Goal: Information Seeking & Learning: Learn about a topic

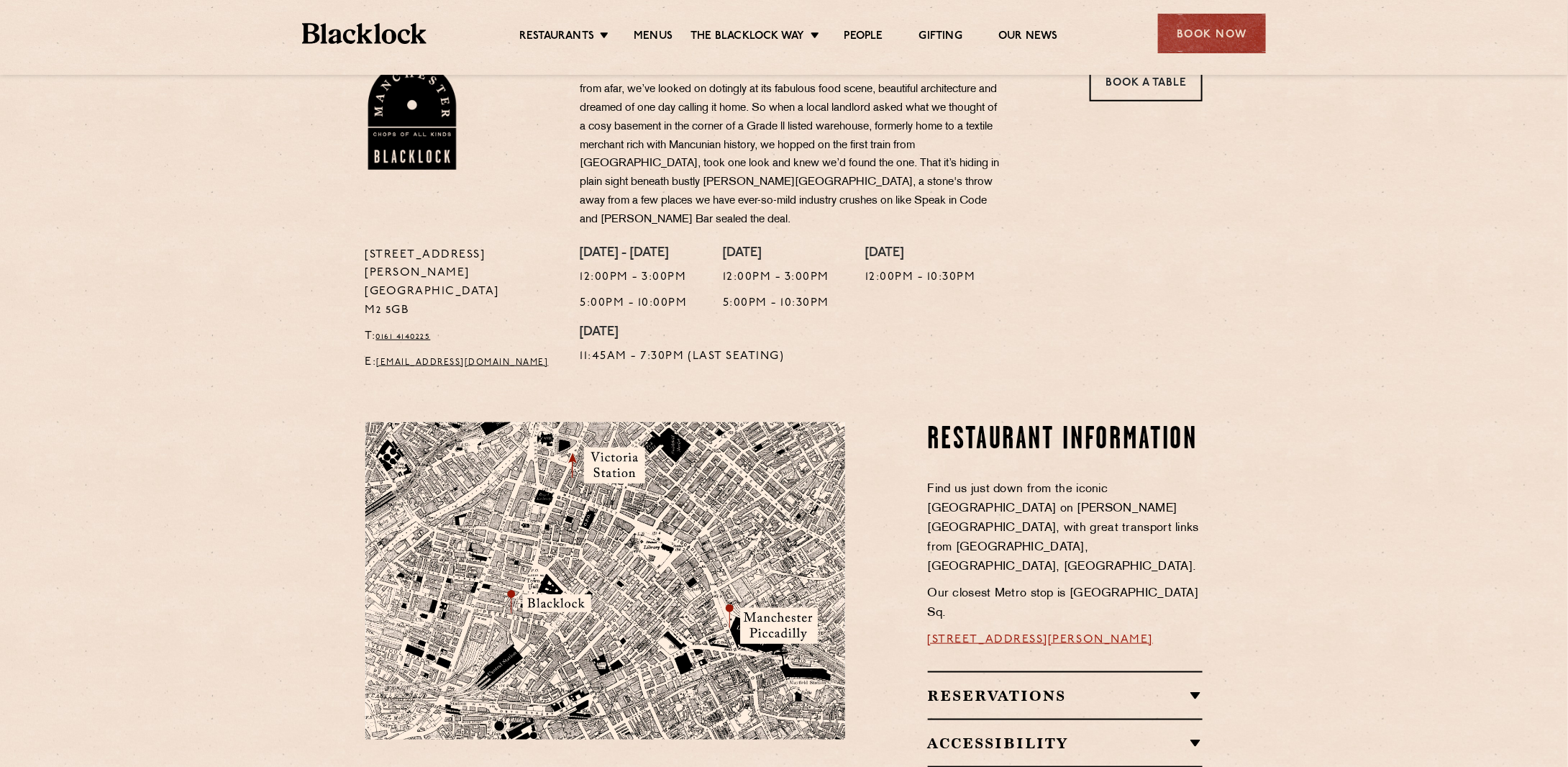
scroll to position [504, 0]
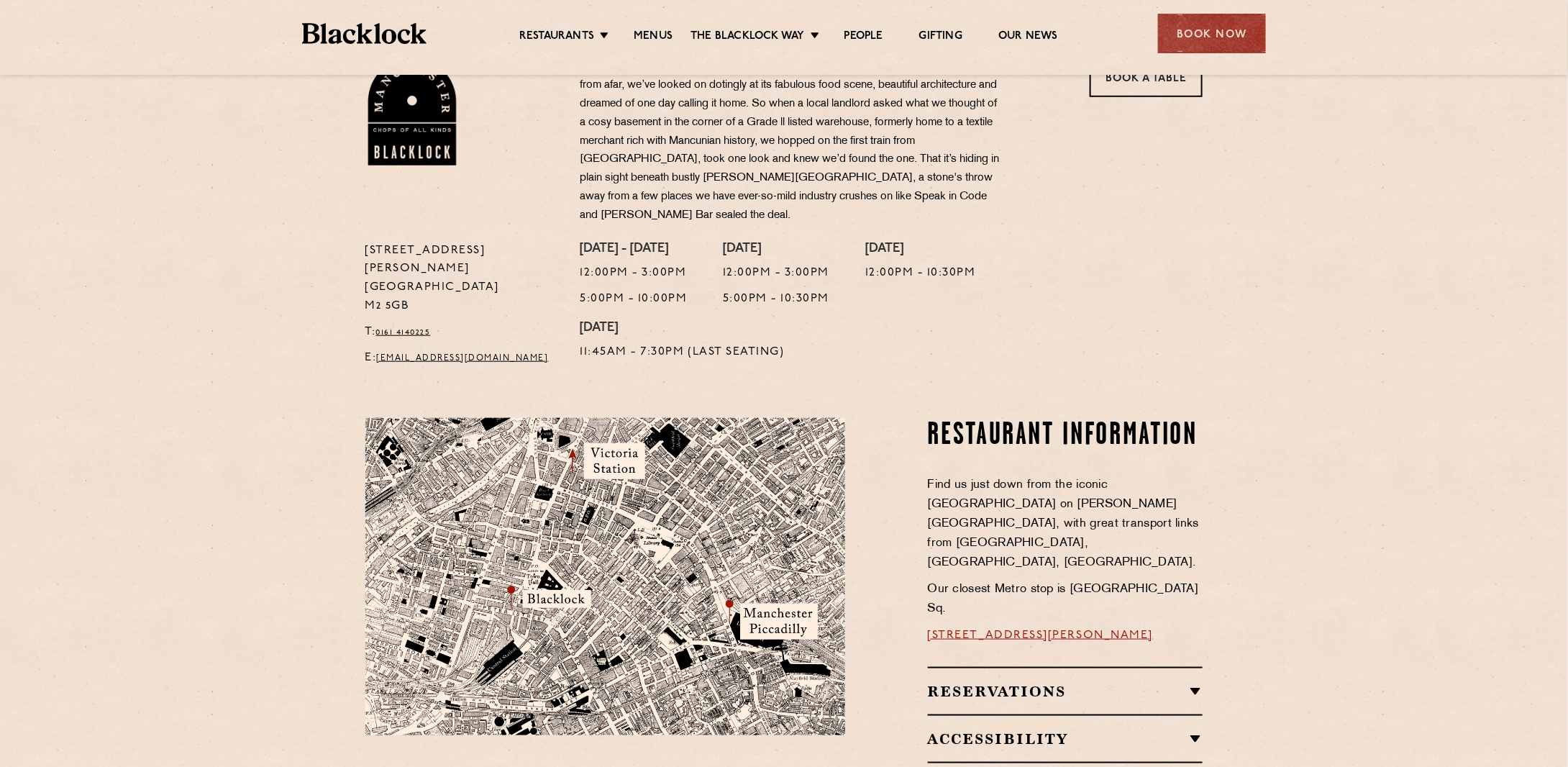
click at [1425, 543] on section "Restaurant Information Find us just down from the iconic [GEOGRAPHIC_DATA] on […" at bounding box center [784, 638] width 1568 height 527
click at [1501, 446] on section "Restaurant Information Find us just down from the iconic [GEOGRAPHIC_DATA] on […" at bounding box center [784, 638] width 1568 height 527
click at [765, 66] on link "Butcher Price [DATE]" at bounding box center [756, 68] width 100 height 30
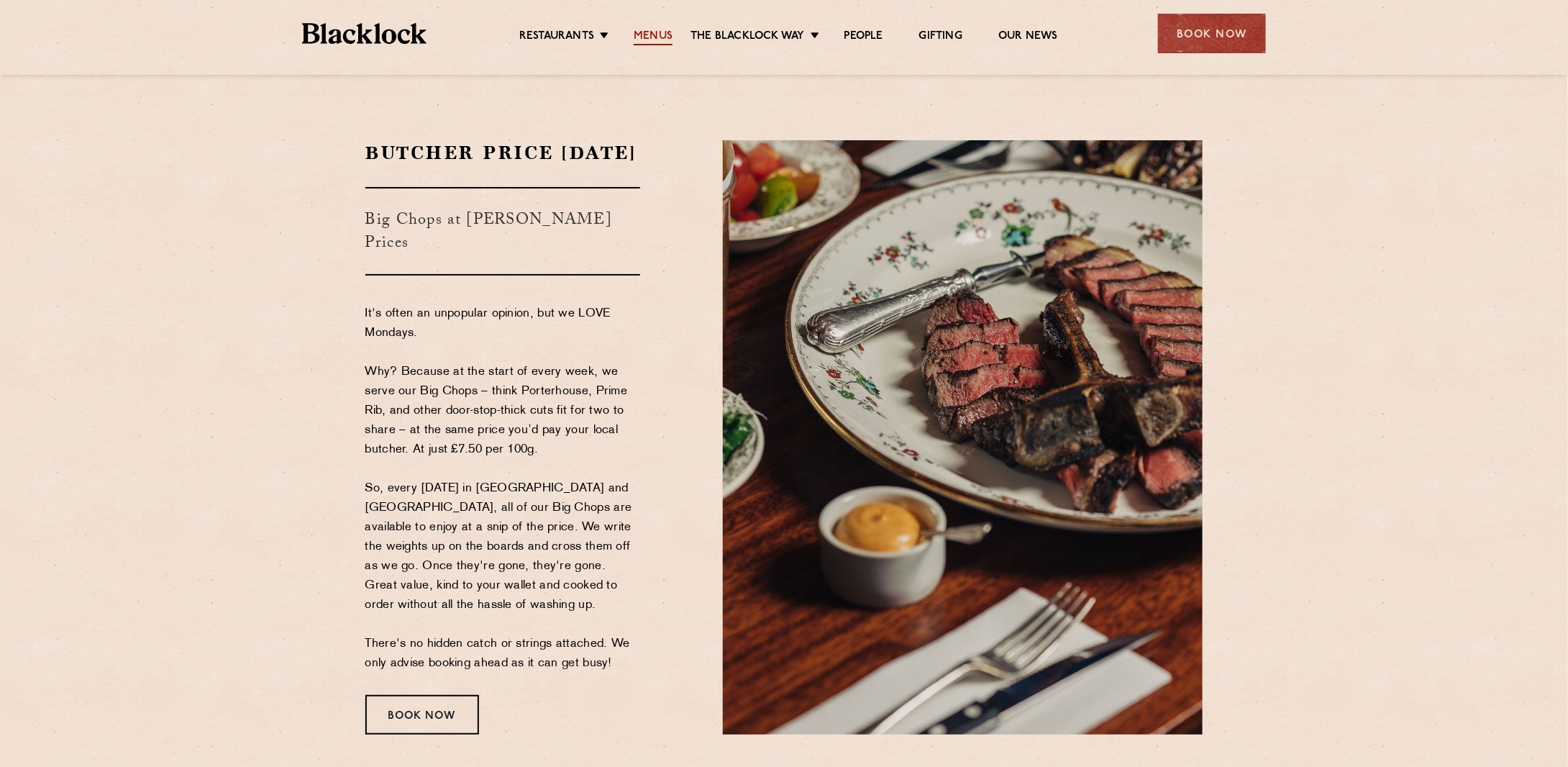
click at [644, 34] on link "Menus" at bounding box center [653, 37] width 38 height 16
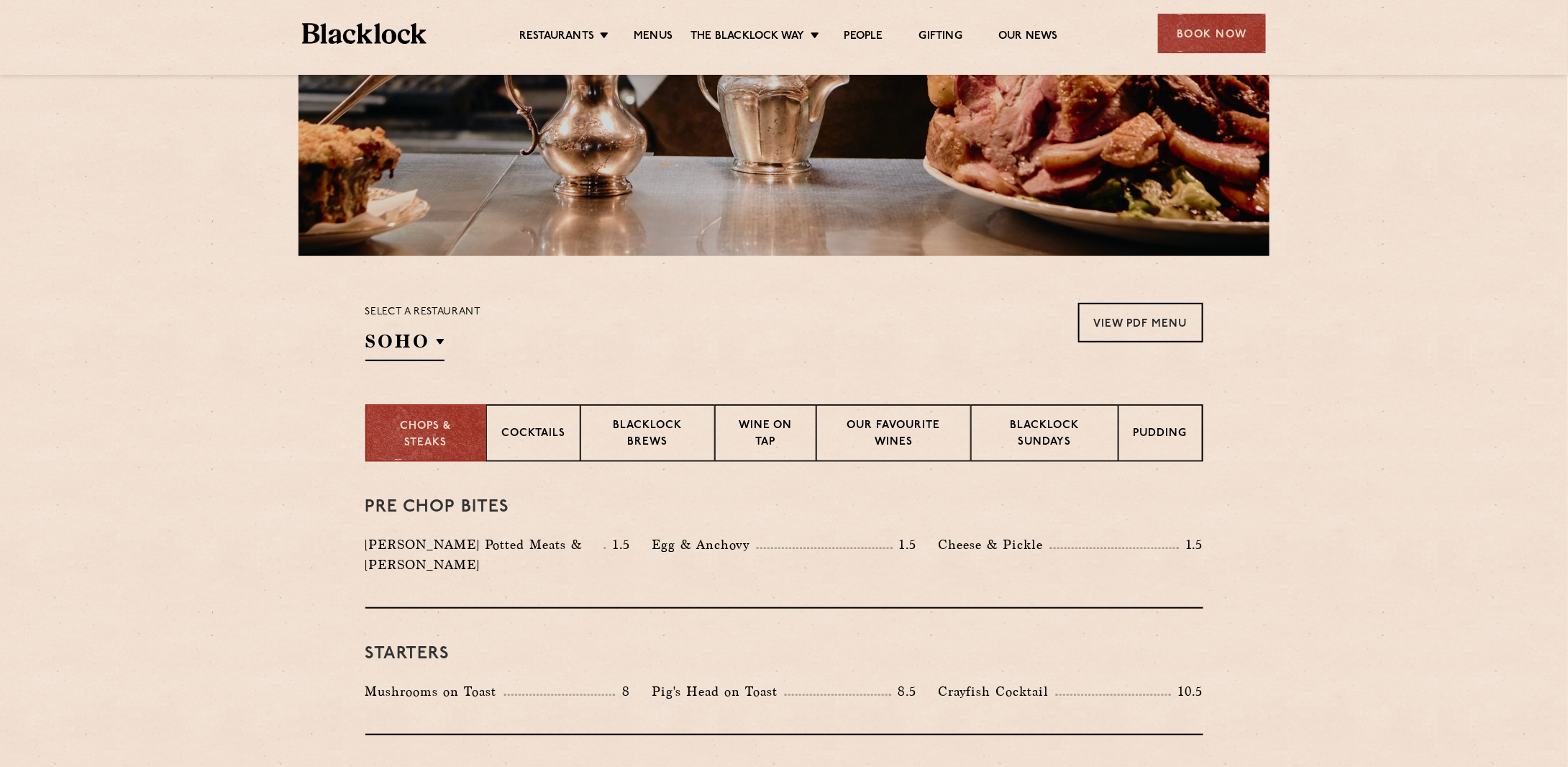
scroll to position [288, 0]
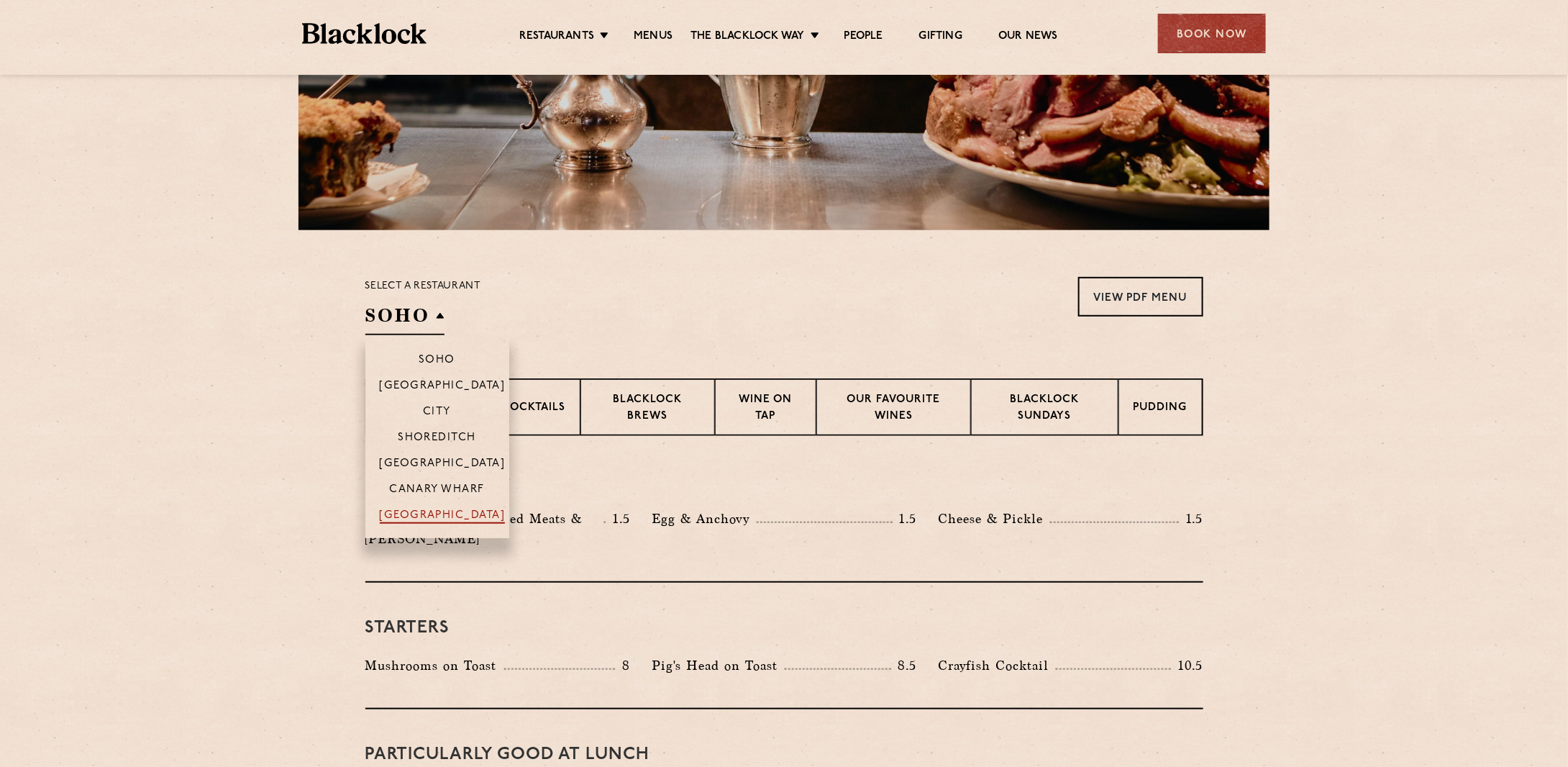
click at [445, 513] on p "[GEOGRAPHIC_DATA]" at bounding box center [443, 516] width 126 height 14
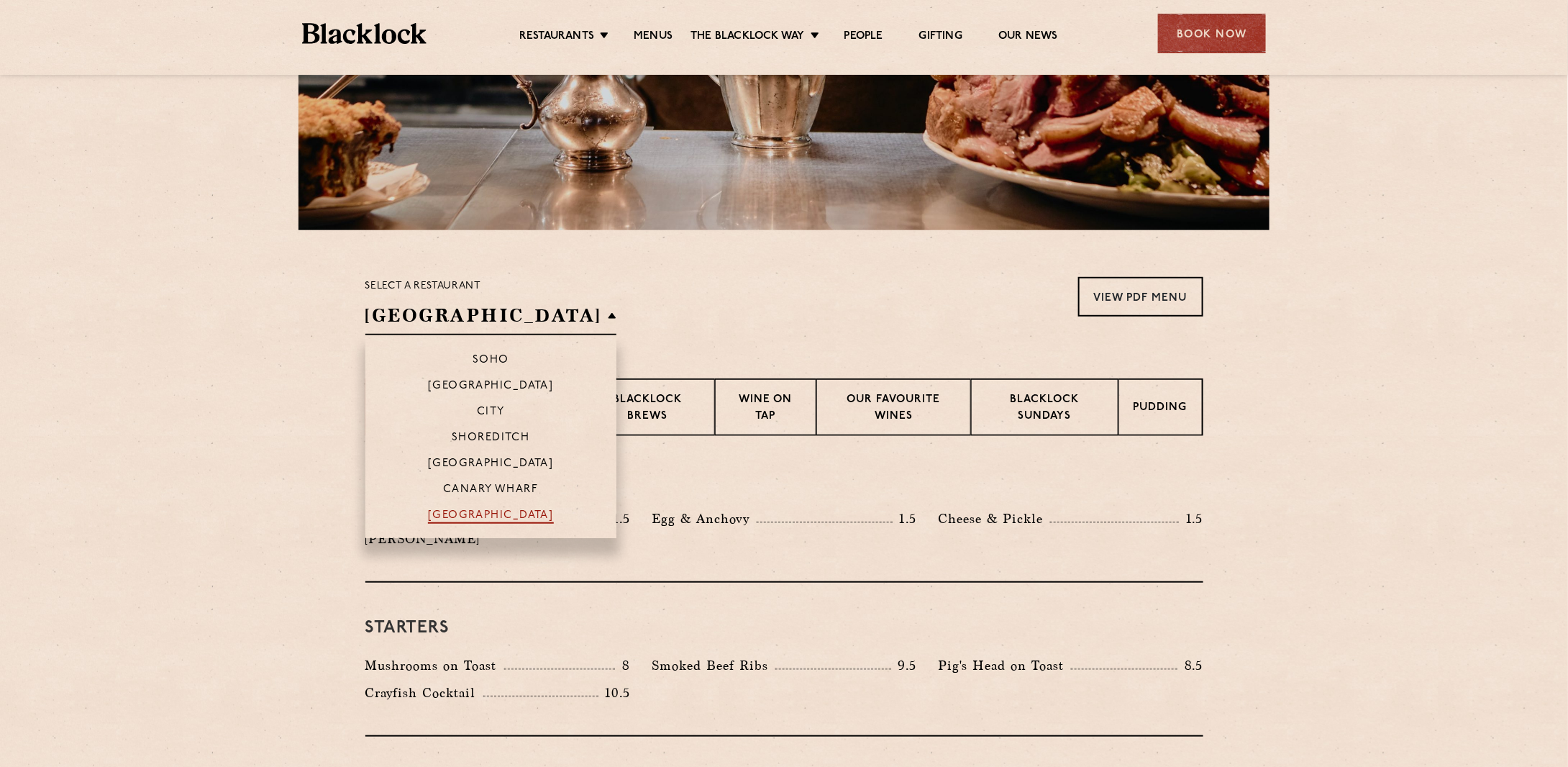
click at [444, 514] on p "[GEOGRAPHIC_DATA]" at bounding box center [491, 516] width 126 height 14
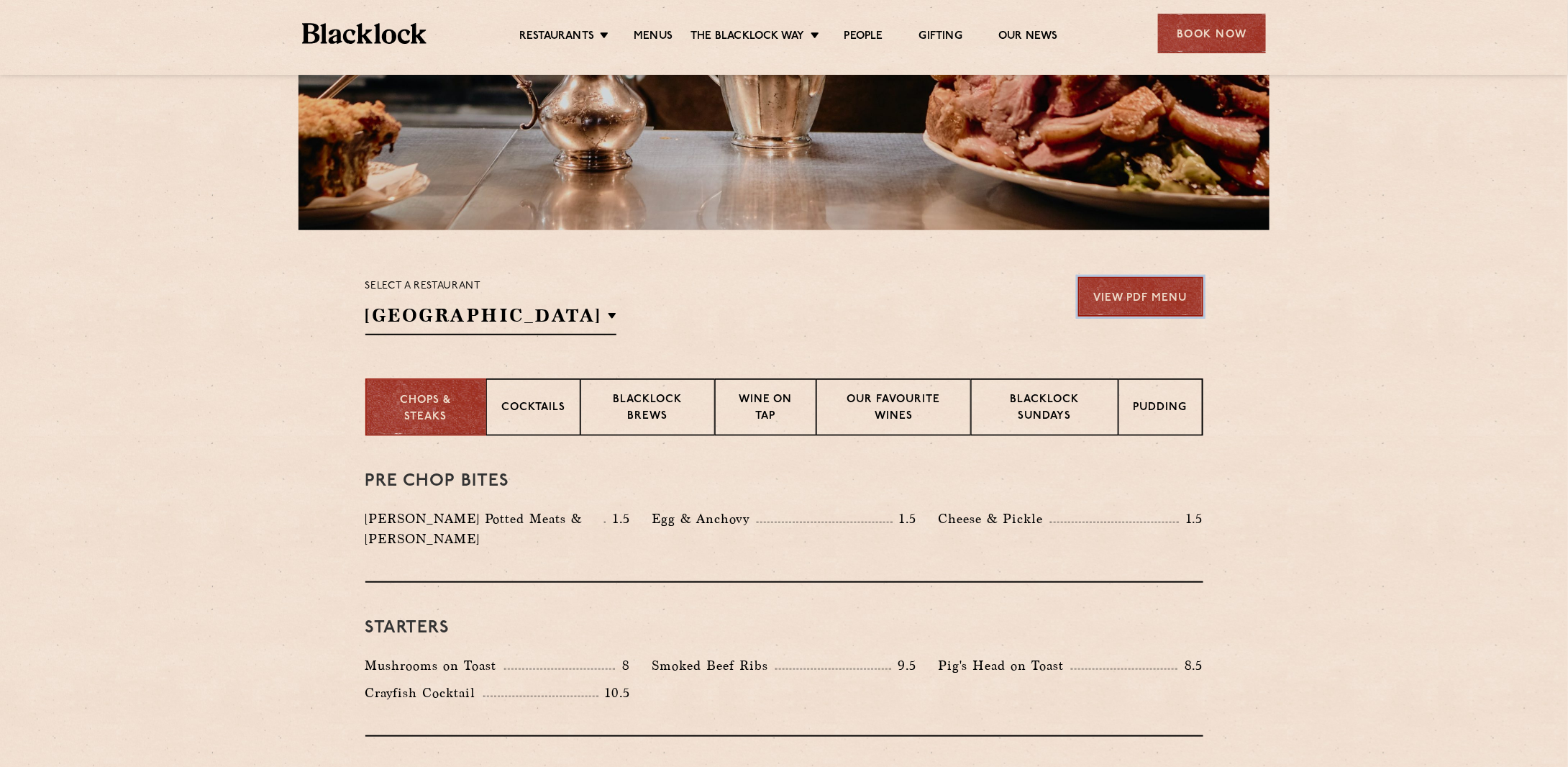
click at [1142, 294] on link "View PDF Menu" at bounding box center [1141, 296] width 126 height 39
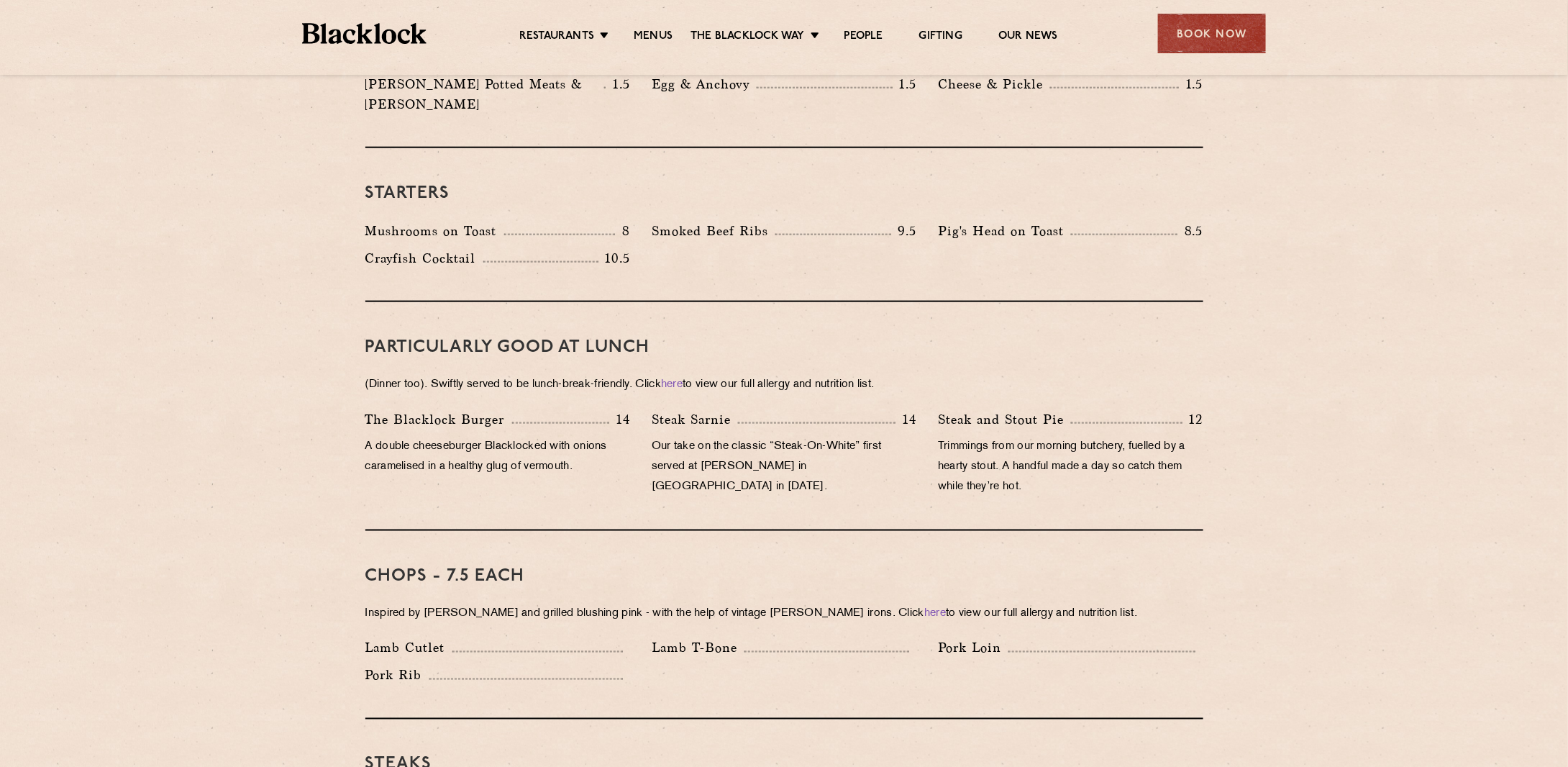
scroll to position [863, 0]
